Goal: Entertainment & Leisure: Consume media (video, audio)

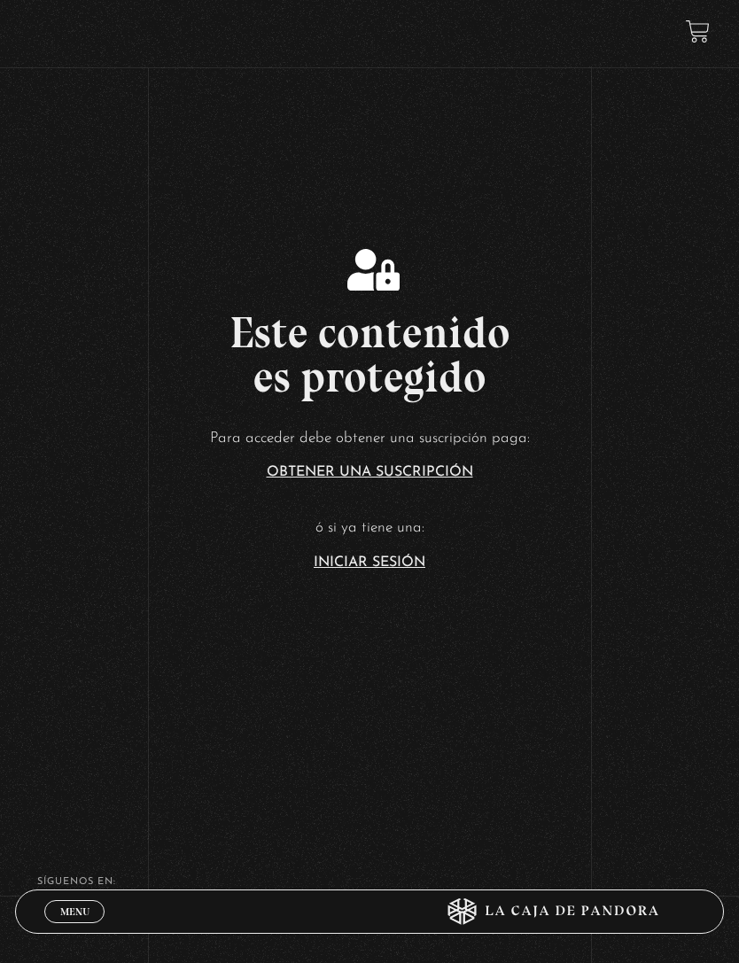
click at [367, 570] on link "Iniciar Sesión" at bounding box center [370, 562] width 112 height 14
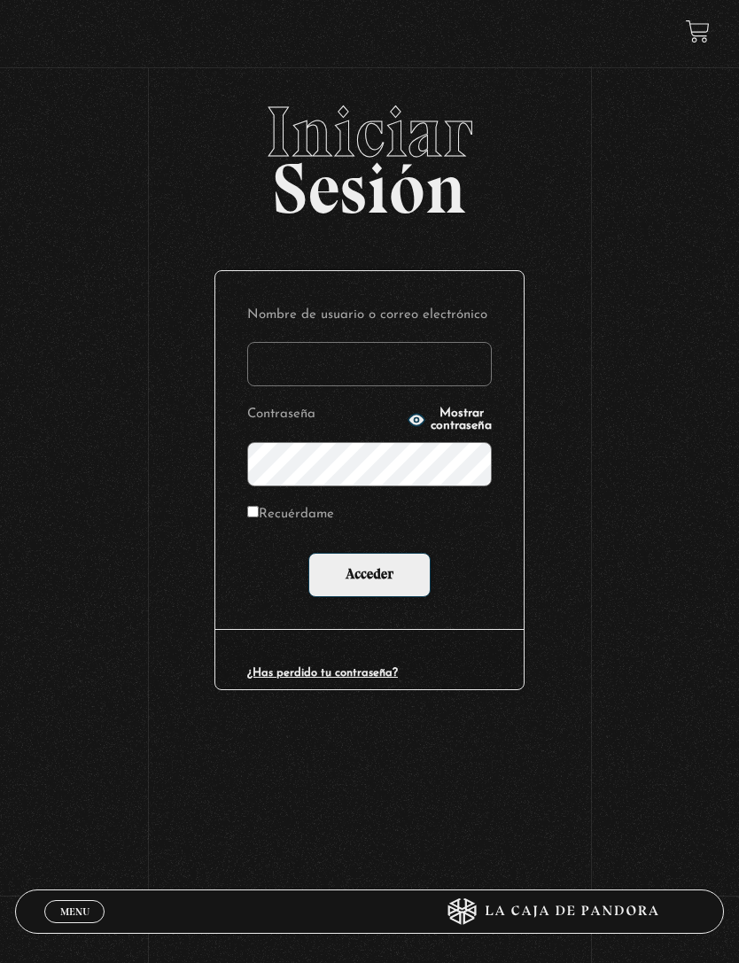
type input "mdarevalo2195@gmail.com"
click at [369, 578] on input "Acceder" at bounding box center [369, 575] width 122 height 44
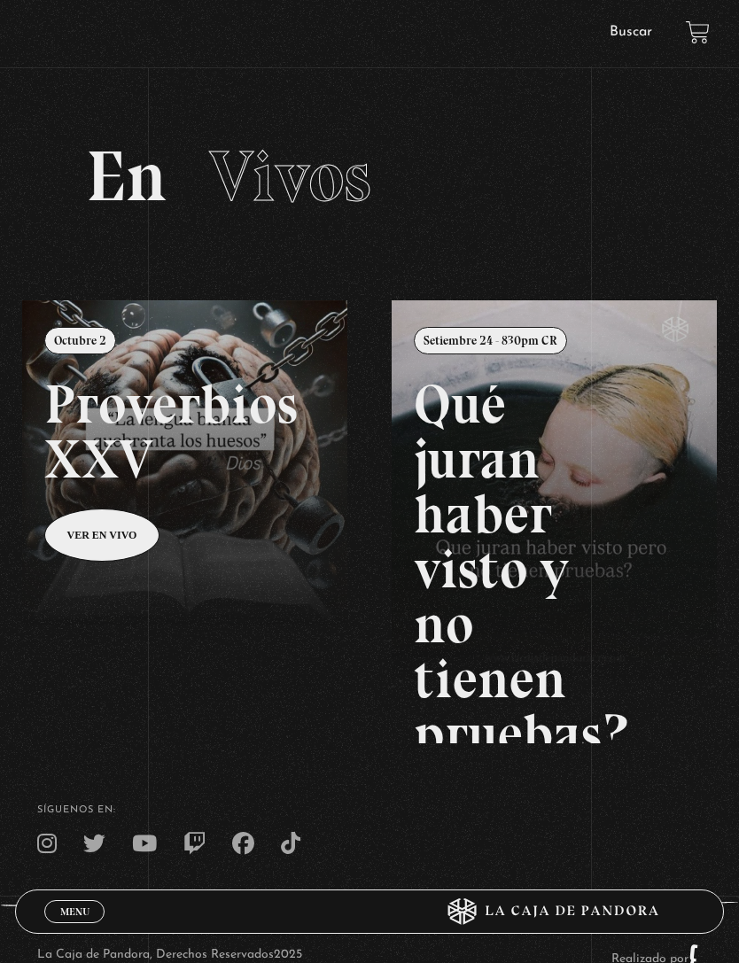
click at [75, 908] on span "Menu" at bounding box center [74, 911] width 29 height 11
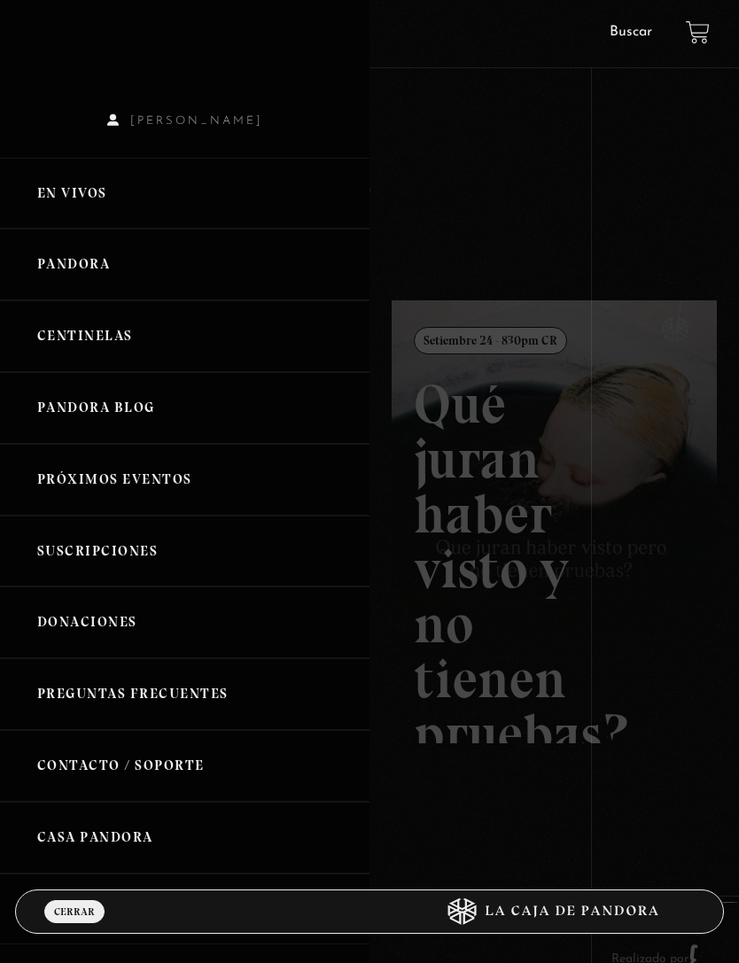
click at [65, 347] on link "Centinelas" at bounding box center [184, 336] width 369 height 72
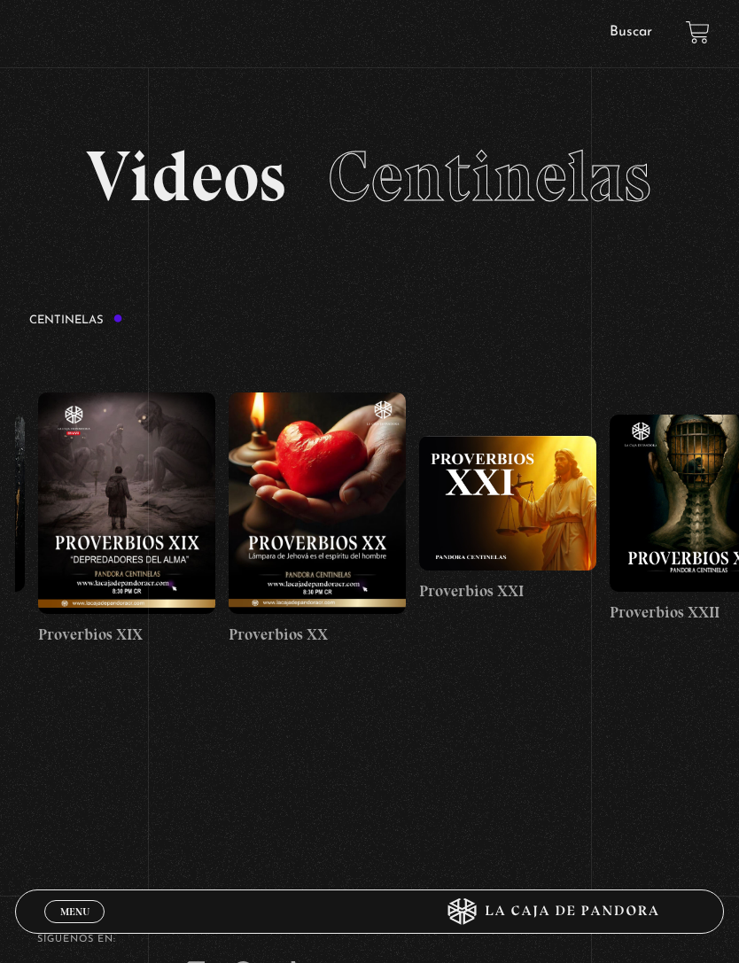
scroll to position [0, 3978]
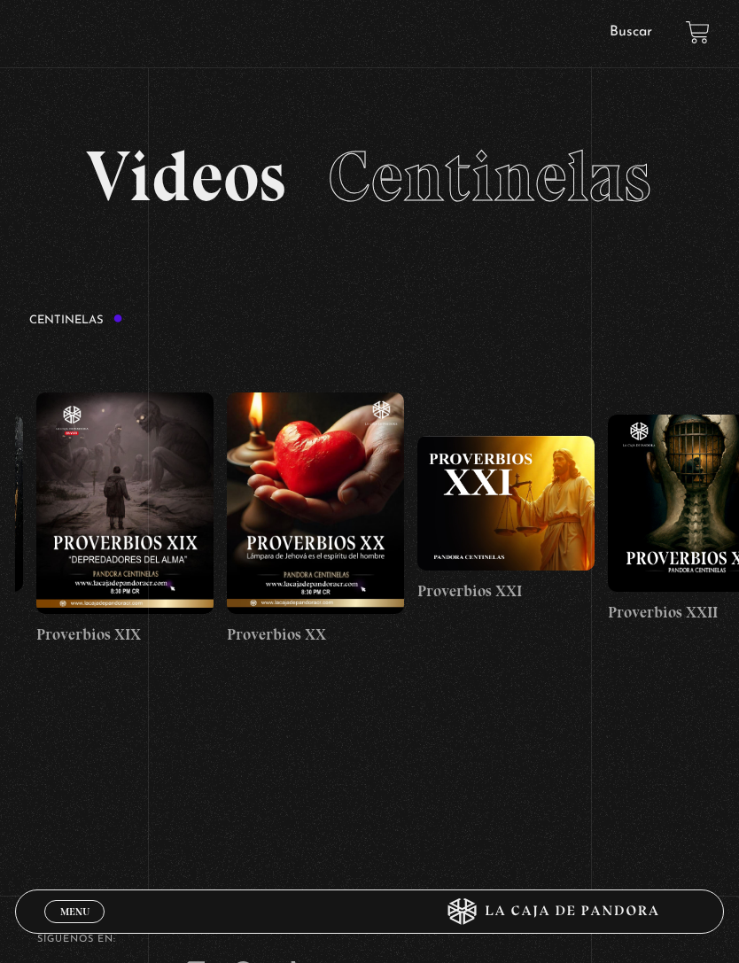
click at [286, 528] on figure at bounding box center [315, 502] width 177 height 221
